Goal: Navigation & Orientation: Find specific page/section

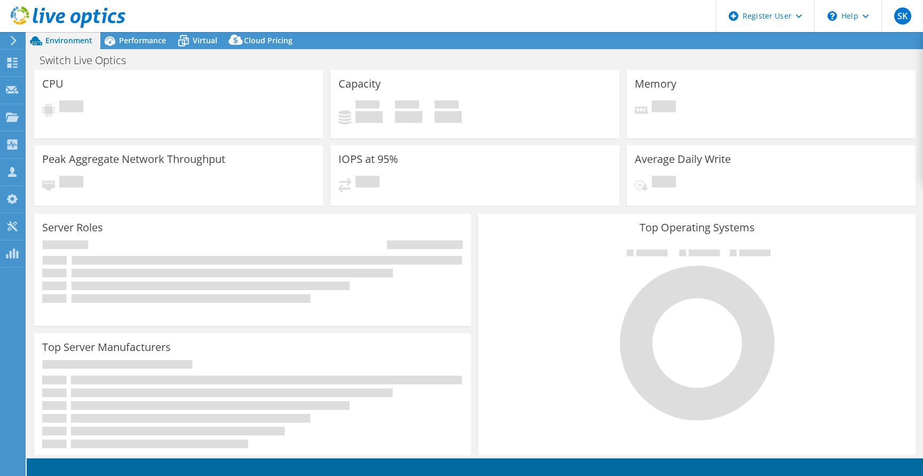
select select "USD"
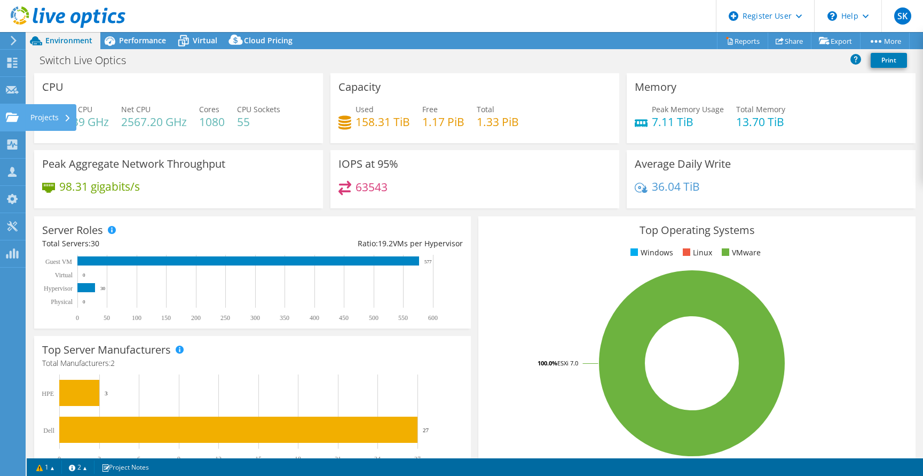
click at [12, 122] on icon at bounding box center [12, 117] width 13 height 10
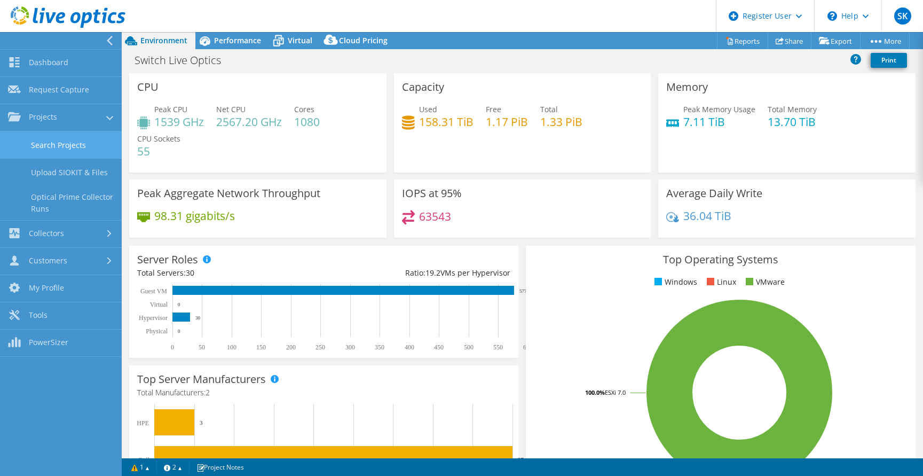
click at [43, 139] on link "Search Projects" at bounding box center [61, 144] width 122 height 27
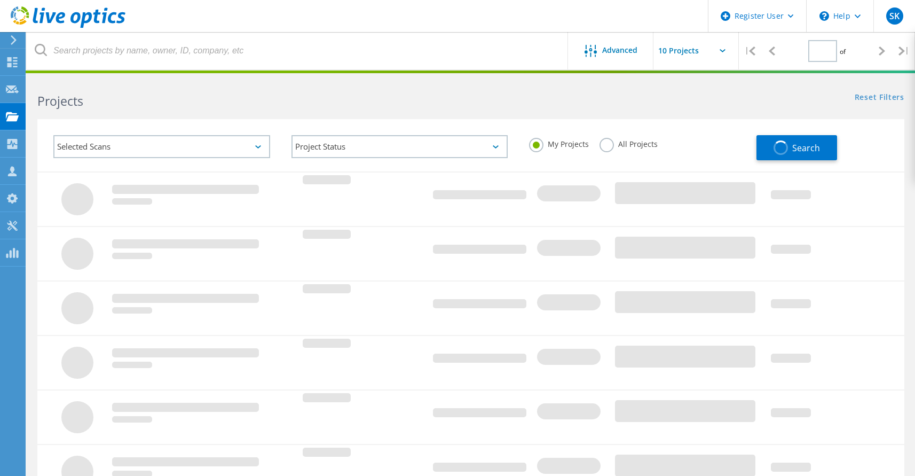
type input "1"
